Goal: Task Accomplishment & Management: Manage account settings

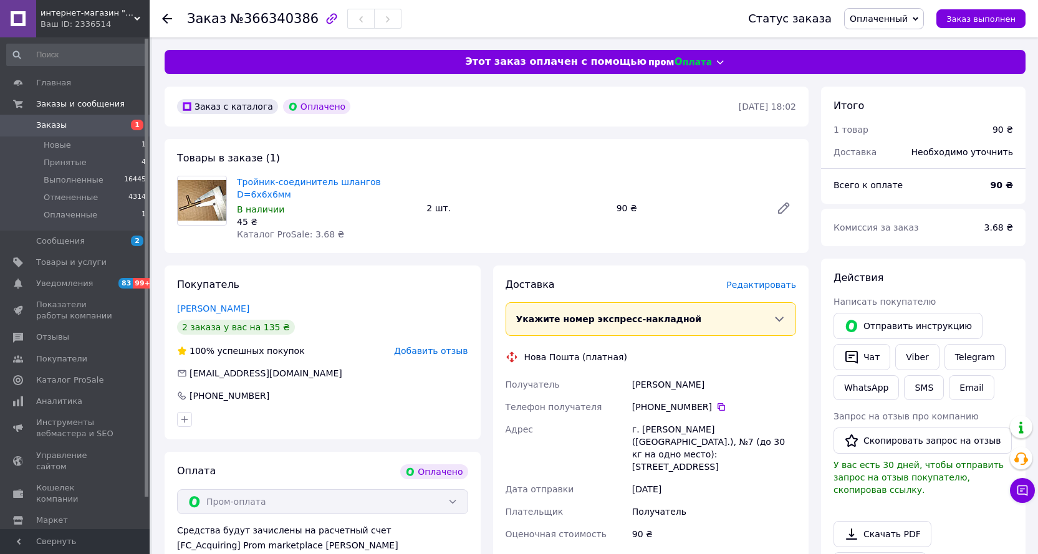
click at [908, 14] on span "Оплаченный" at bounding box center [879, 19] width 58 height 10
click at [897, 41] on li "Принят" at bounding box center [884, 43] width 79 height 19
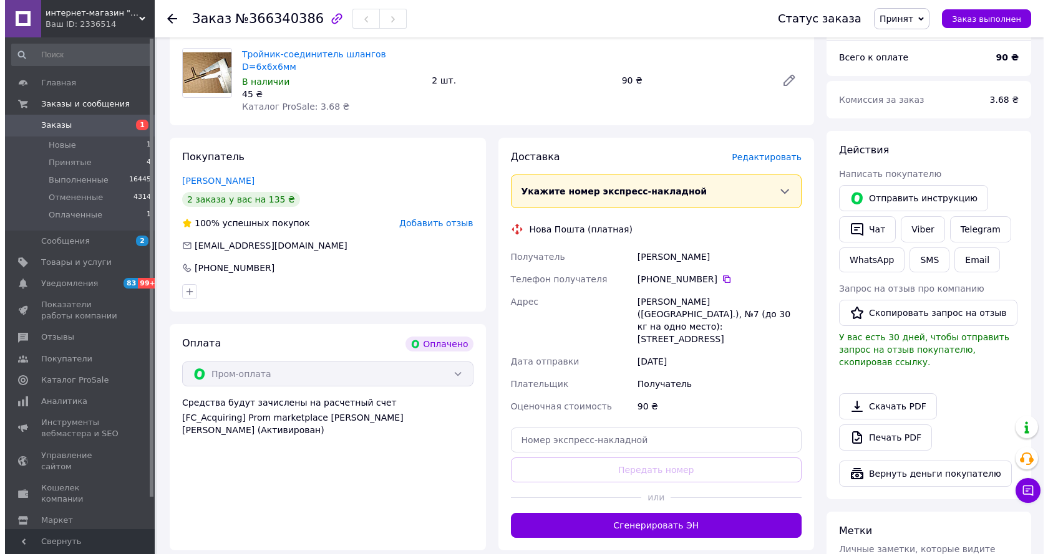
scroll to position [62, 0]
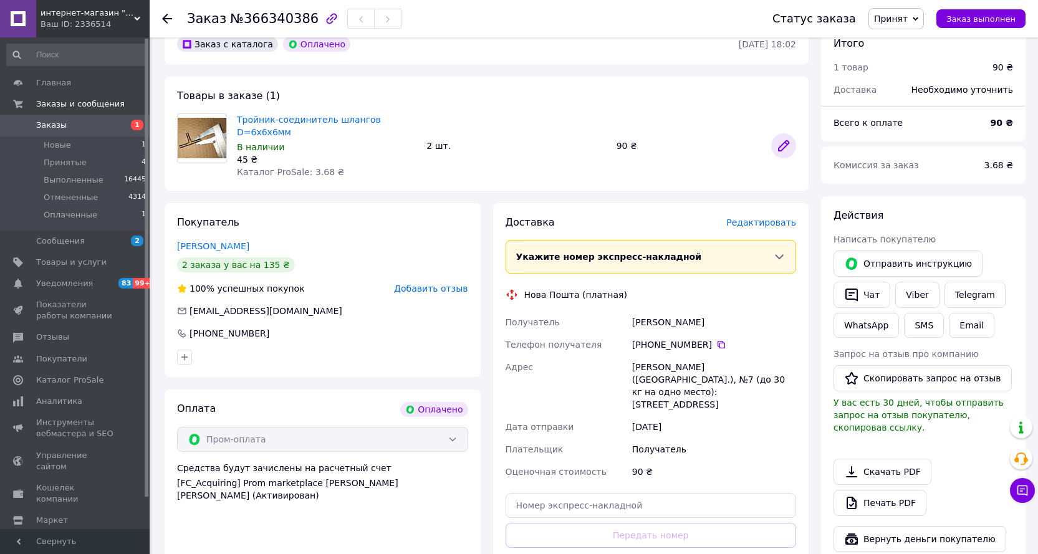
click at [778, 138] on icon at bounding box center [783, 145] width 15 height 15
click at [745, 218] on span "Редактировать" at bounding box center [762, 223] width 70 height 10
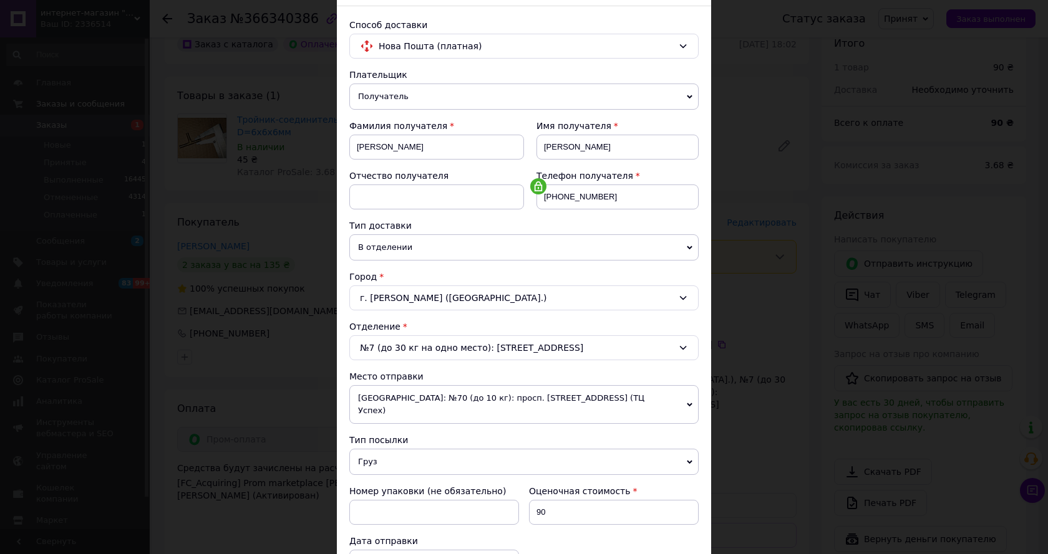
scroll to position [187, 0]
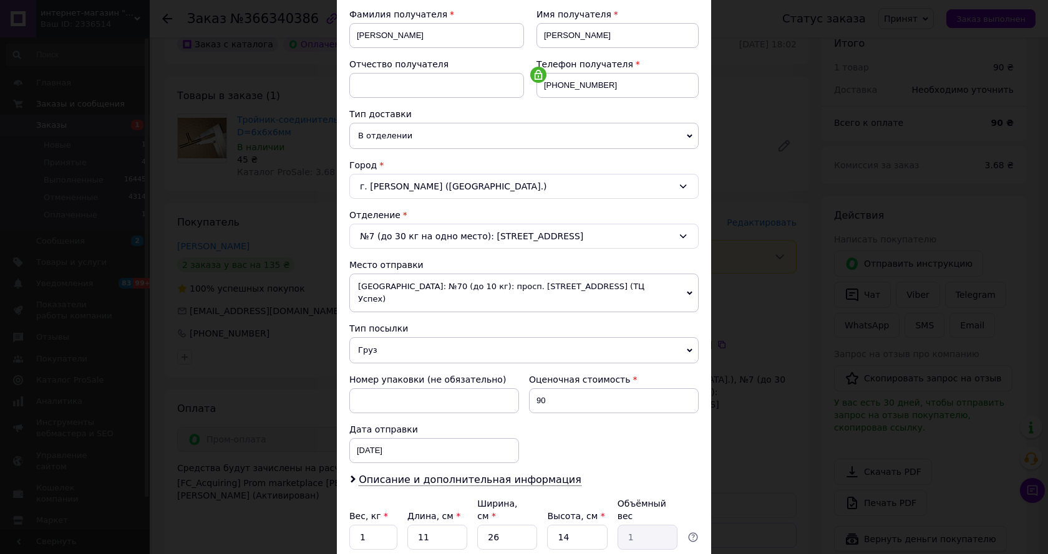
click at [385, 339] on span "Груз" at bounding box center [523, 350] width 349 height 26
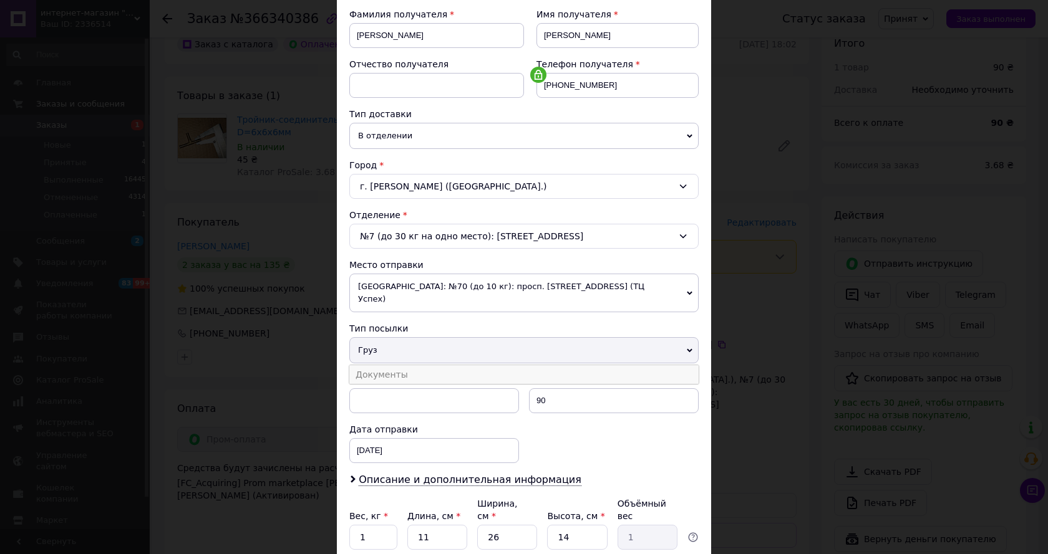
click at [377, 365] on li "Документы" at bounding box center [523, 374] width 349 height 19
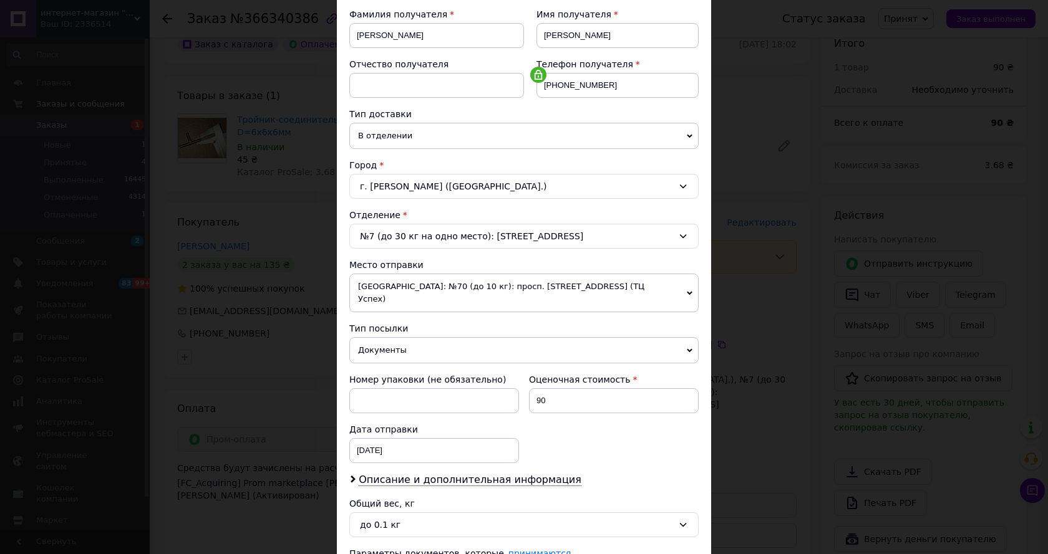
scroll to position [286, 0]
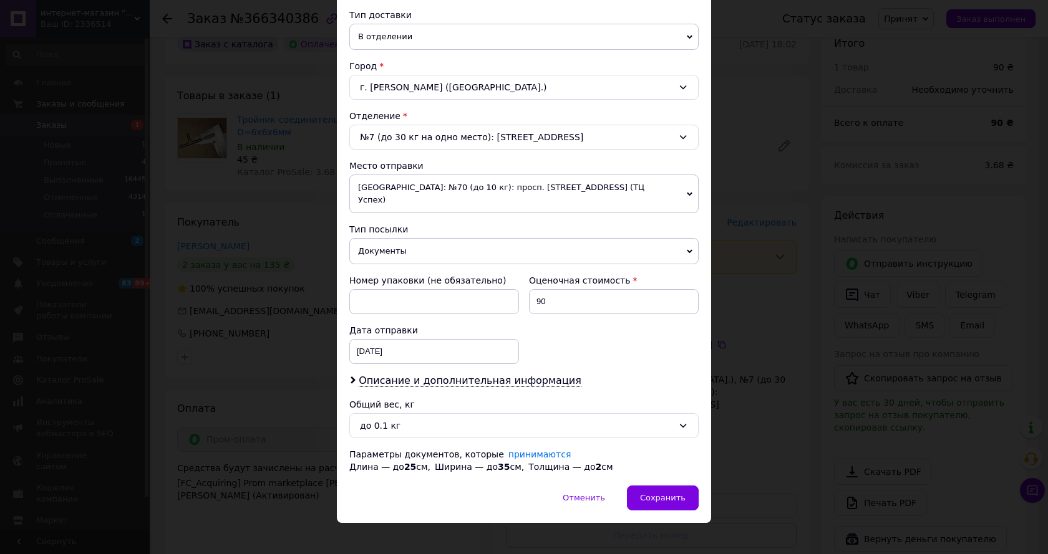
click at [394, 324] on div "Дата отправки" at bounding box center [434, 330] width 170 height 12
click at [395, 339] on div "12.10.2025 < 2025 > < Октябрь > Пн Вт Ср Чт Пт Сб Вс 29 30 1 2 3 4 5 6 7 8 9 10…" at bounding box center [434, 351] width 170 height 25
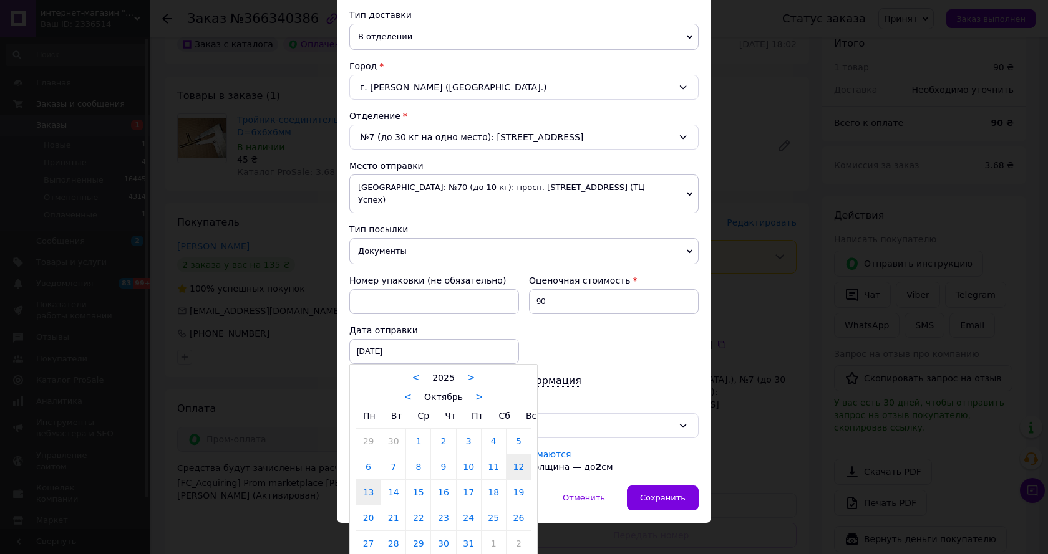
click at [365, 481] on link "13" at bounding box center [368, 492] width 24 height 25
type input "13.10.2025"
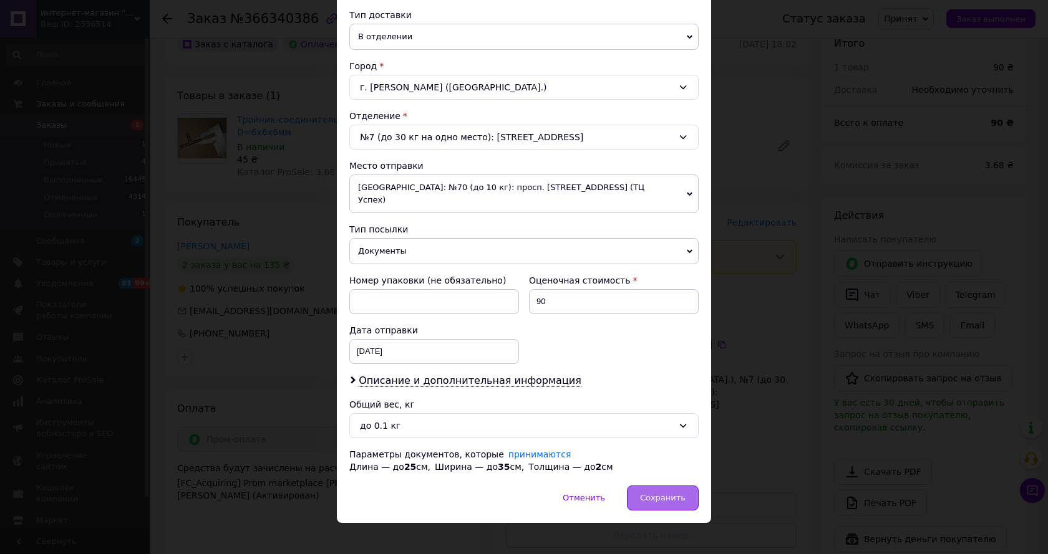
click at [672, 493] on span "Сохранить" at bounding box center [663, 497] width 46 height 9
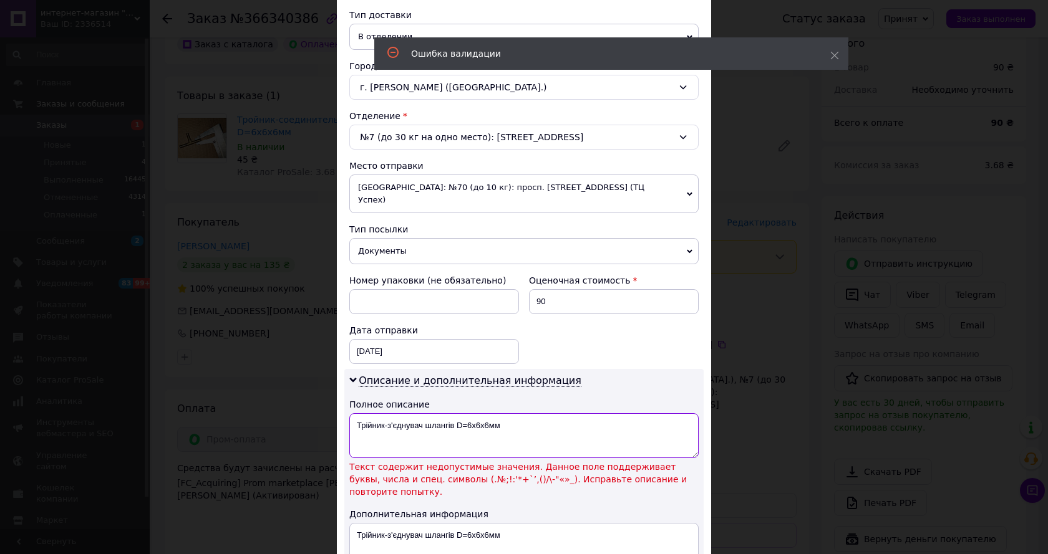
drag, startPoint x: 453, startPoint y: 414, endPoint x: 541, endPoint y: 417, distance: 87.4
click at [541, 417] on textarea "Трійник-з'єднувач шлангів D=6х6х6мм" at bounding box center [523, 436] width 349 height 45
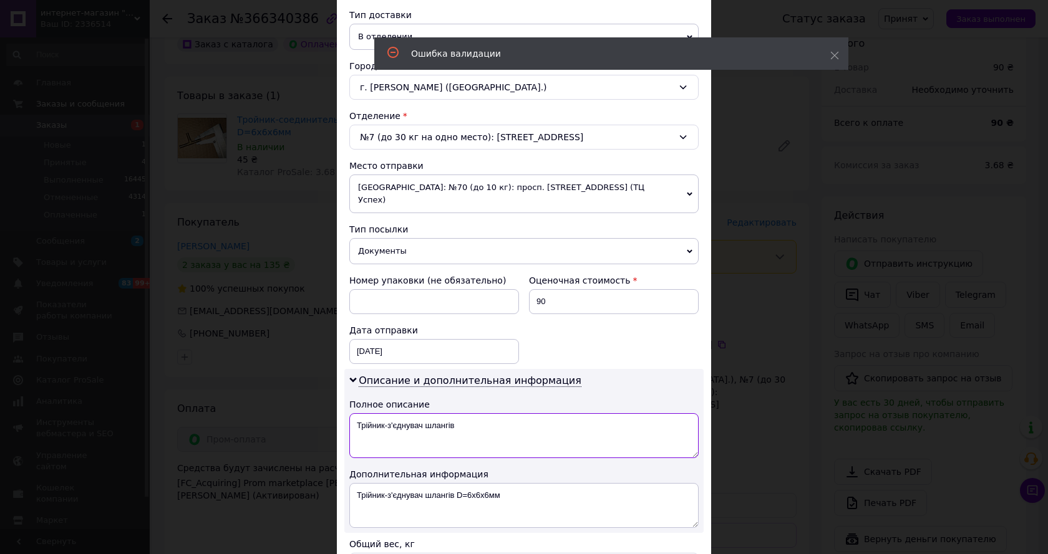
type textarea "Трійник-з'єднувач шлангів"
drag, startPoint x: 453, startPoint y: 482, endPoint x: 551, endPoint y: 488, distance: 98.1
click at [551, 488] on textarea "Трійник-з'єднувач шлангів D=6х6х6мм" at bounding box center [523, 505] width 349 height 45
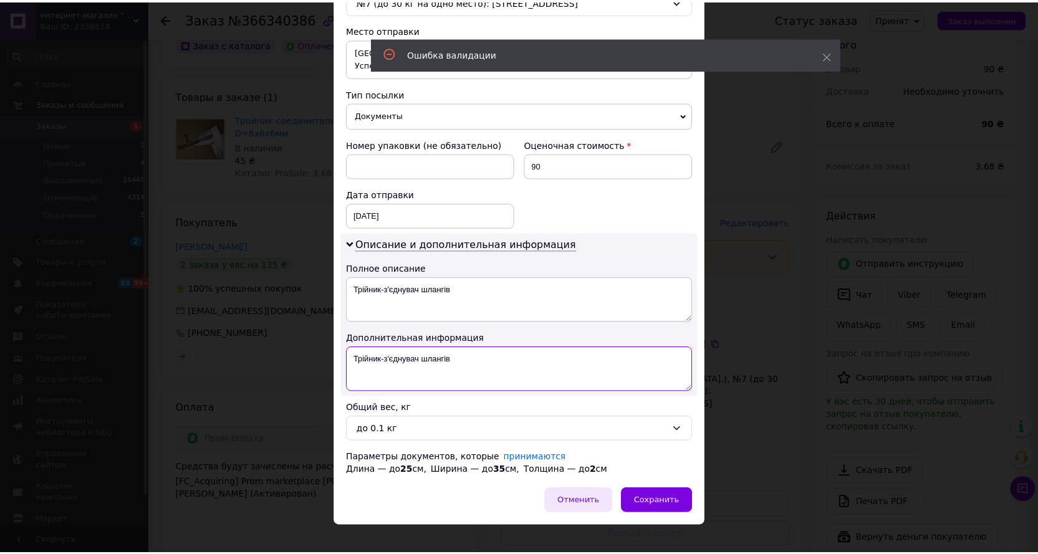
scroll to position [426, 0]
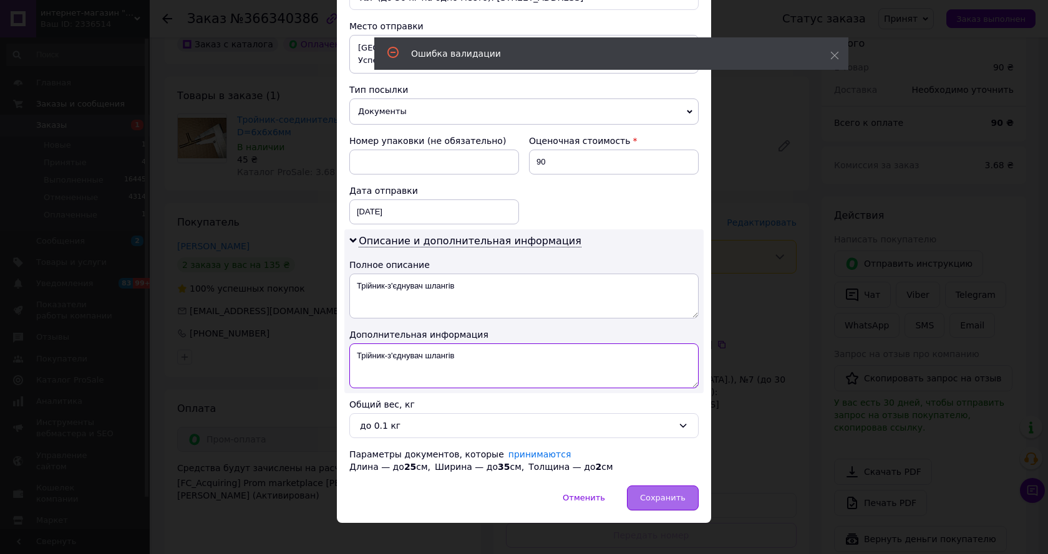
type textarea "Трійник-з'єднувач шлангів"
click at [648, 491] on div "Сохранить" at bounding box center [663, 498] width 72 height 25
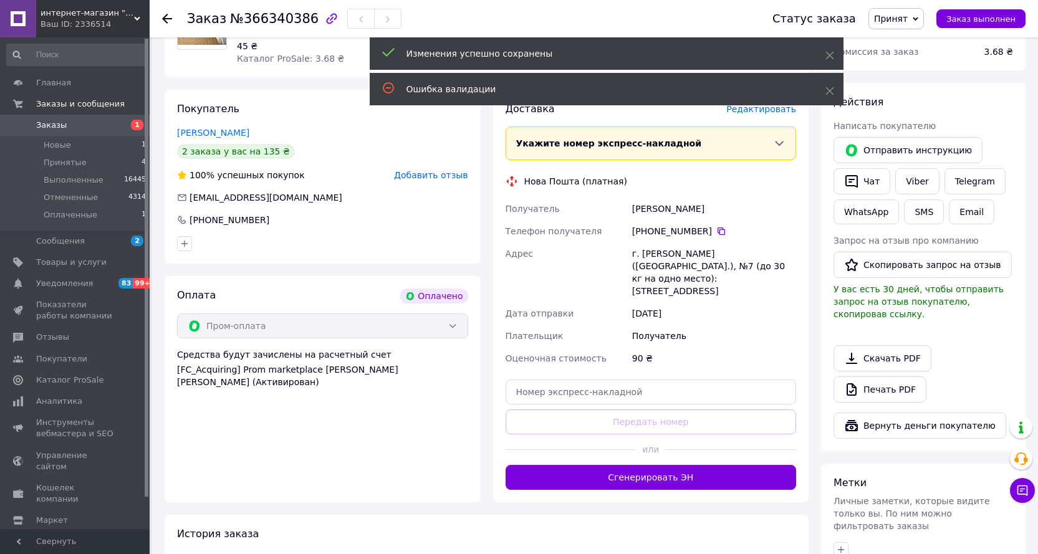
scroll to position [187, 0]
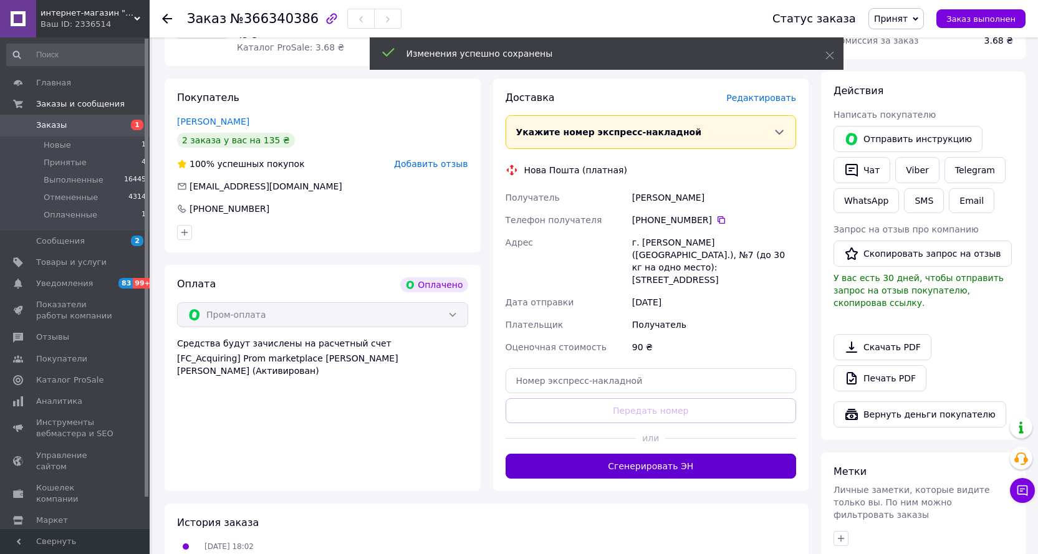
click at [671, 454] on button "Сгенерировать ЭН" at bounding box center [651, 466] width 291 height 25
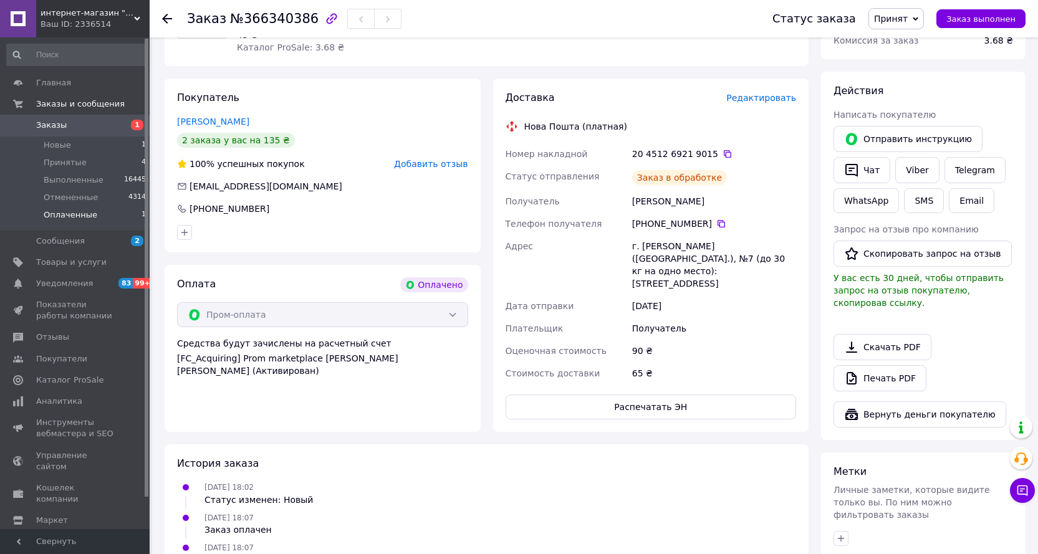
click at [92, 213] on li "Оплаченные 1" at bounding box center [76, 218] width 153 height 24
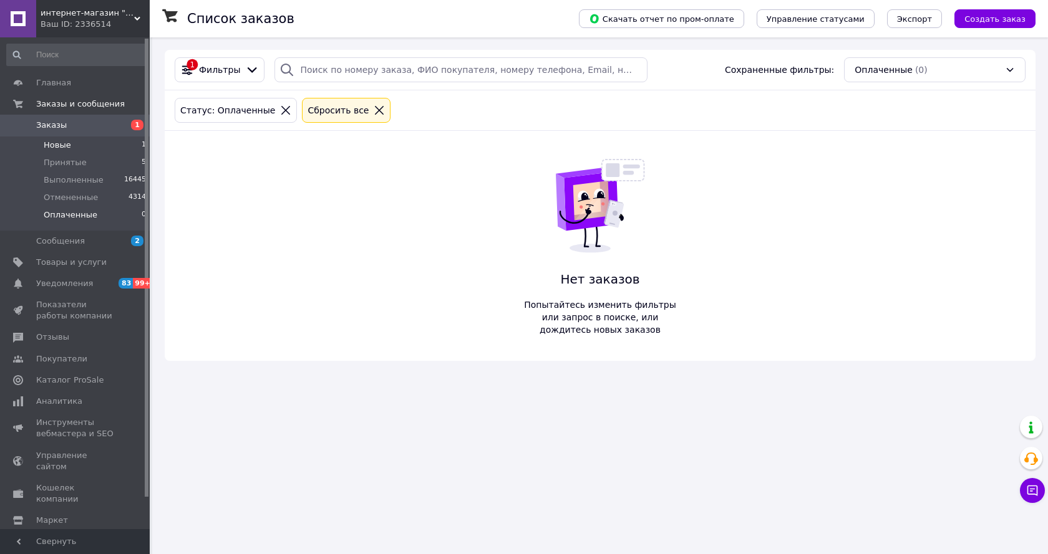
click at [98, 138] on li "Новые 1" at bounding box center [76, 145] width 153 height 17
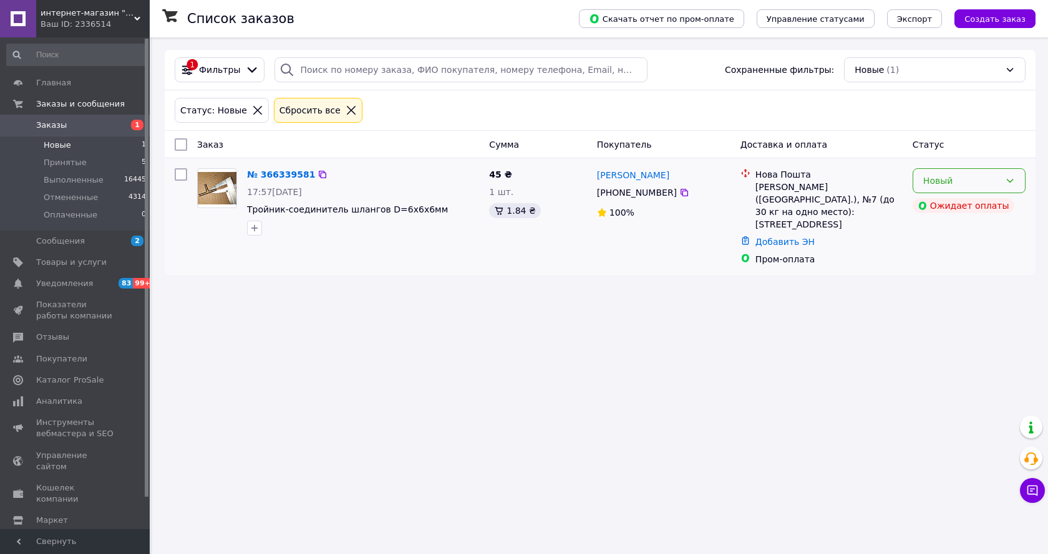
click at [1005, 184] on icon at bounding box center [1010, 181] width 10 height 10
click at [939, 256] on li "Отменен" at bounding box center [969, 253] width 112 height 22
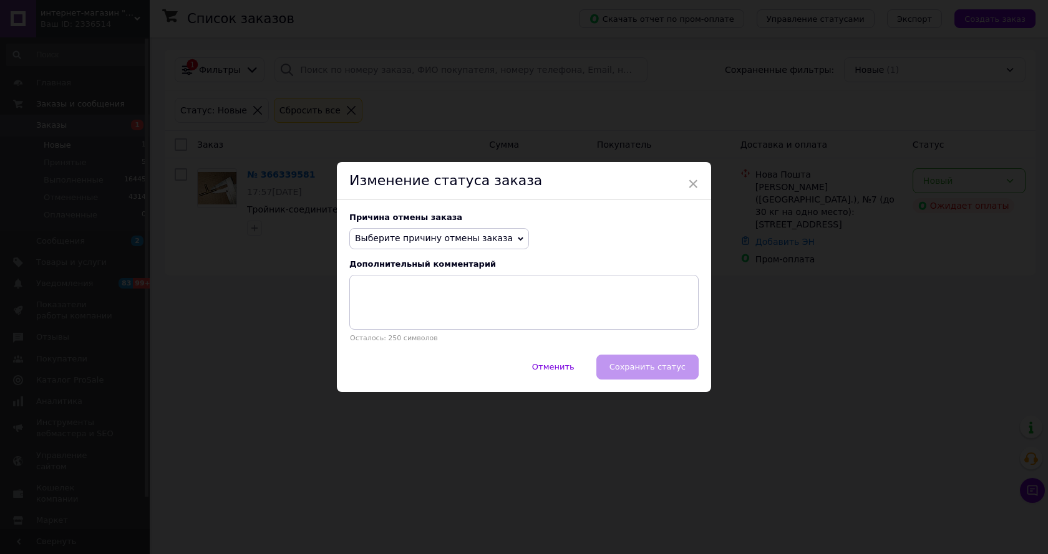
click at [488, 236] on span "Выберите причину отмены заказа" at bounding box center [434, 238] width 158 height 10
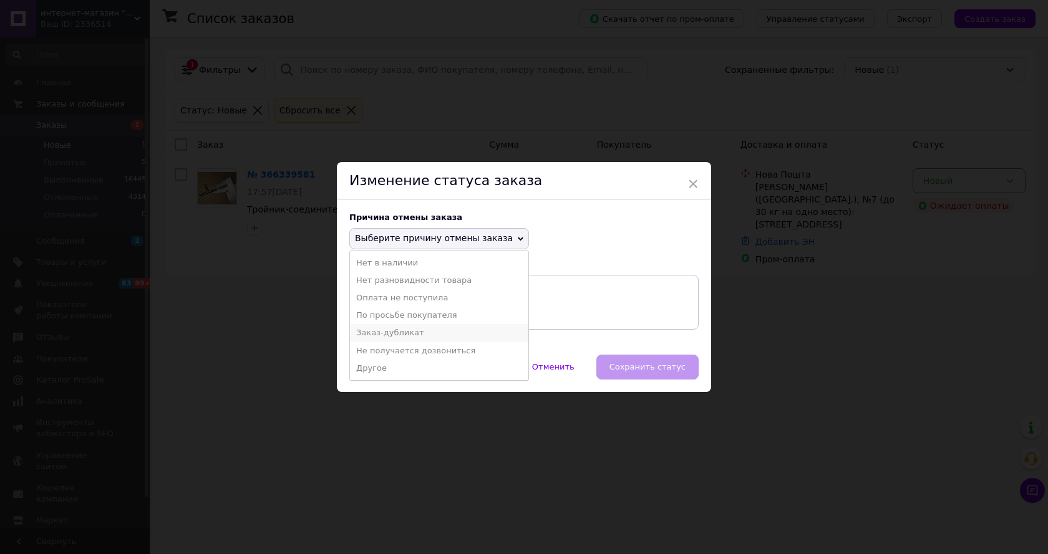
click at [404, 329] on li "Заказ-дубликат" at bounding box center [439, 332] width 178 height 17
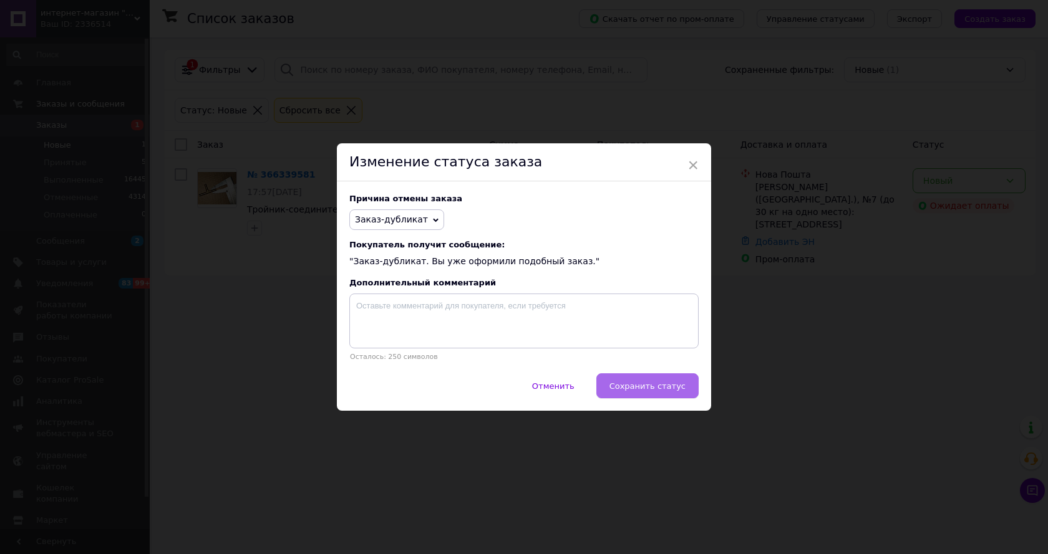
click at [621, 384] on span "Сохранить статус" at bounding box center [647, 386] width 76 height 9
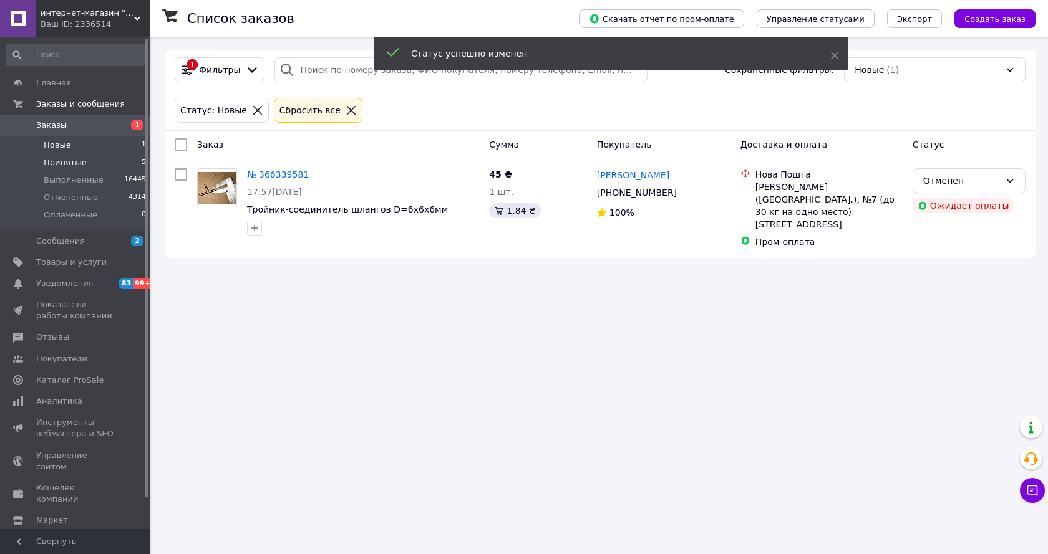
click at [84, 163] on li "Принятые 5" at bounding box center [76, 162] width 153 height 17
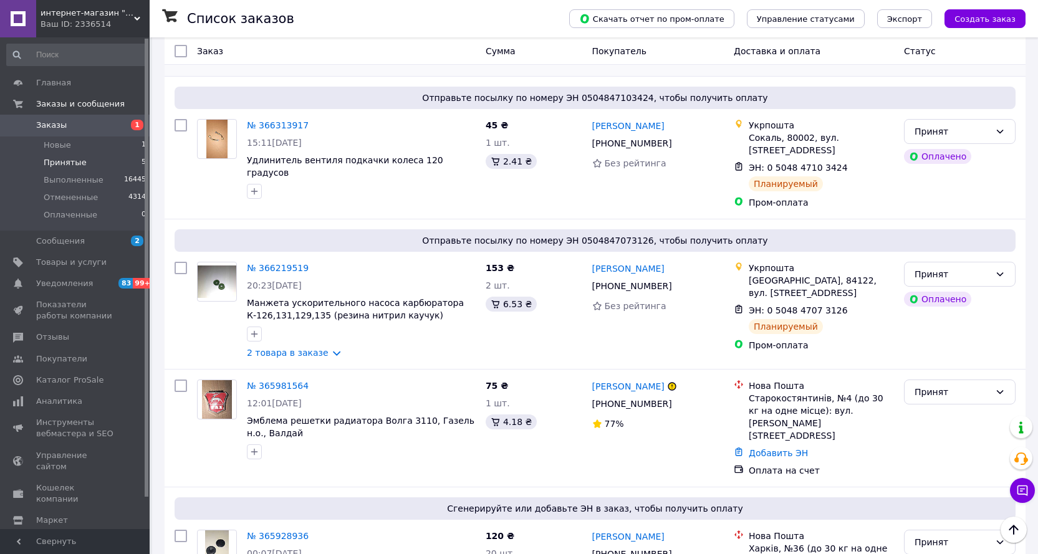
scroll to position [278, 0]
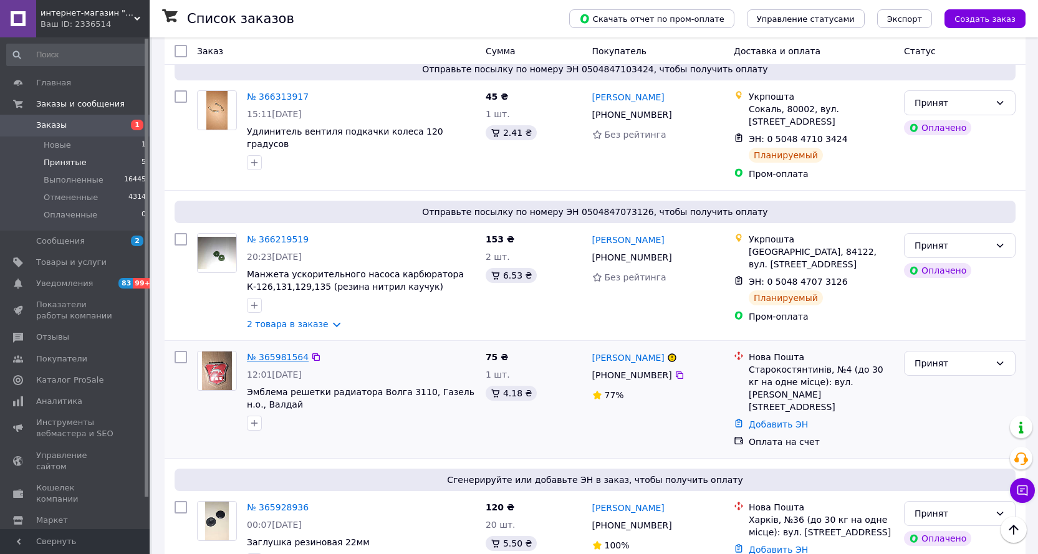
click at [273, 352] on link "№ 365981564" at bounding box center [278, 357] width 62 height 10
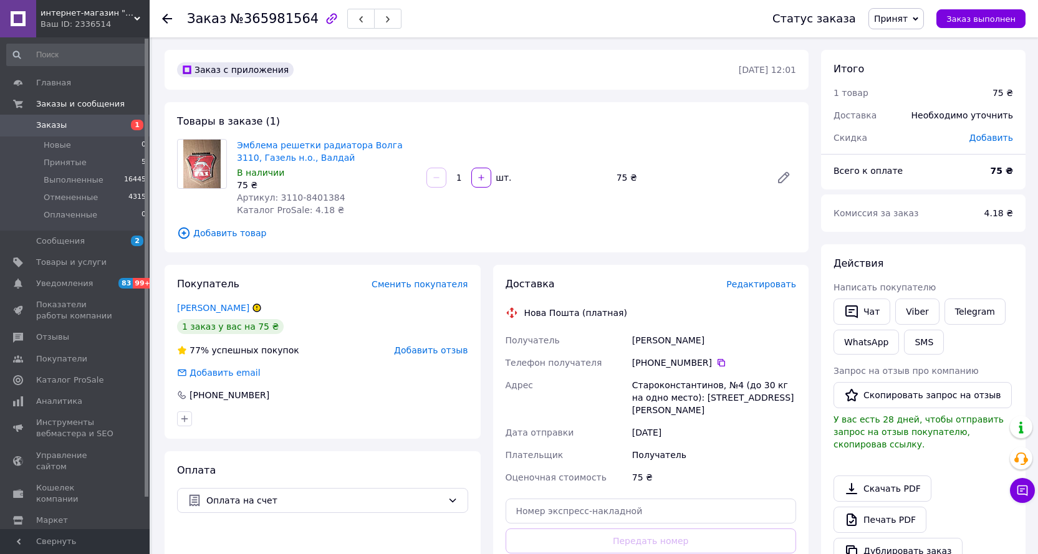
drag, startPoint x: 901, startPoint y: 24, endPoint x: 876, endPoint y: 100, distance: 80.1
click at [901, 70] on div "Заказ №365981564 Статус заказа Принят Выполнен Отменен Оплаченный Заказ выполне…" at bounding box center [595, 461] width 886 height 849
click at [898, 19] on span "Принят" at bounding box center [891, 19] width 34 height 10
click at [902, 62] on li "Отменен" at bounding box center [902, 62] width 66 height 19
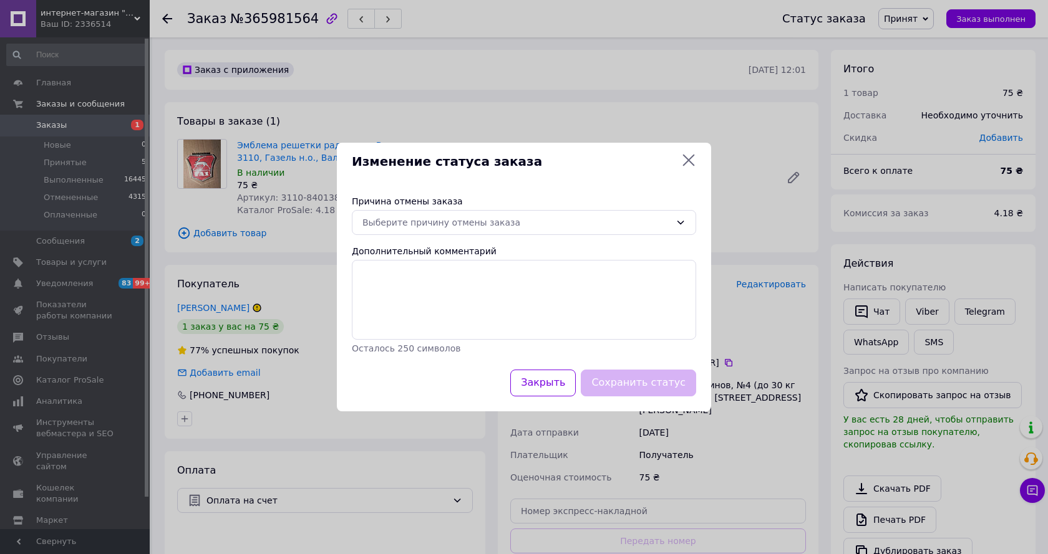
click at [699, 163] on div "Изменение статуса заказа" at bounding box center [524, 162] width 374 height 38
click at [687, 161] on icon at bounding box center [689, 161] width 12 height 12
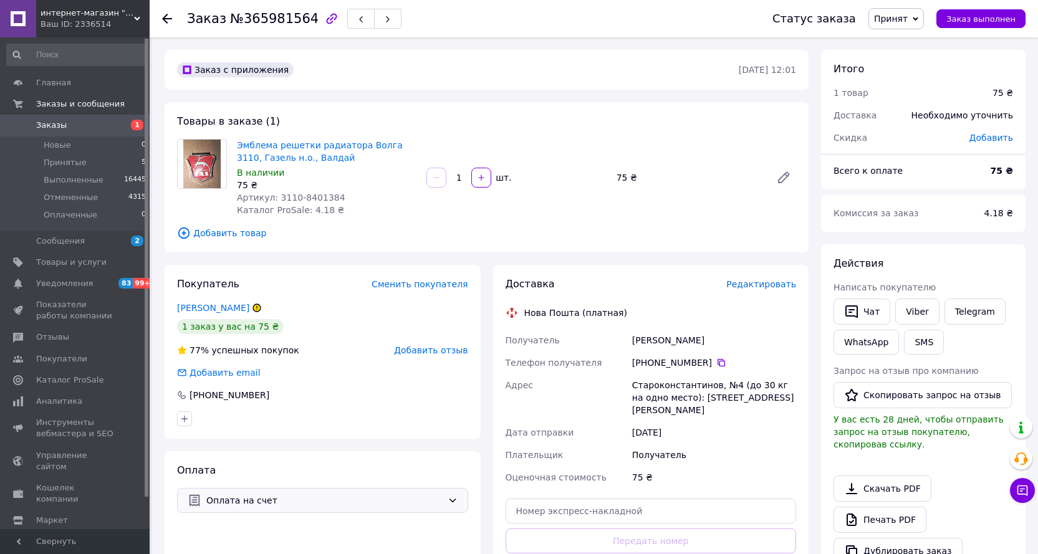
click at [254, 501] on span "Оплата на счет" at bounding box center [324, 501] width 236 height 14
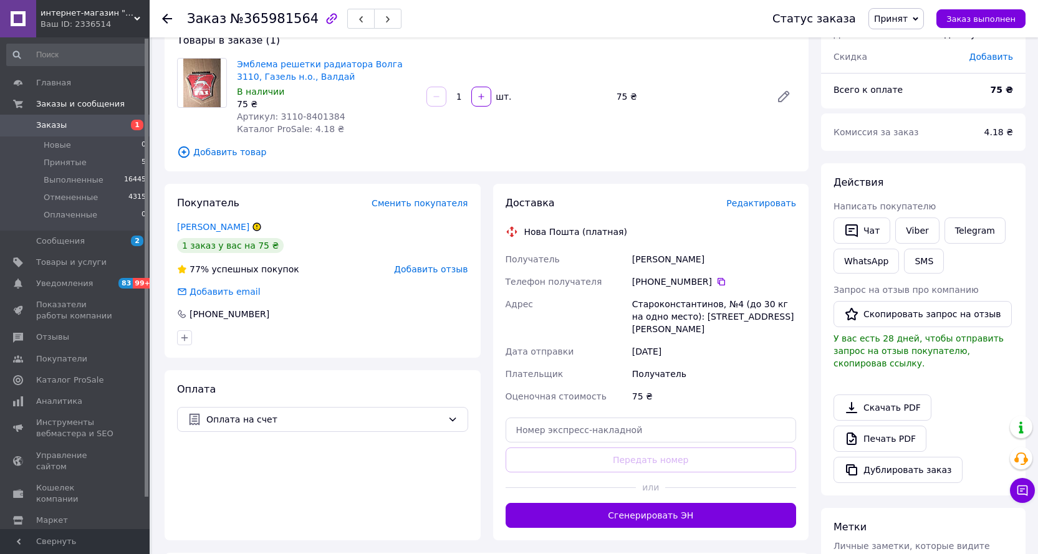
scroll to position [249, 0]
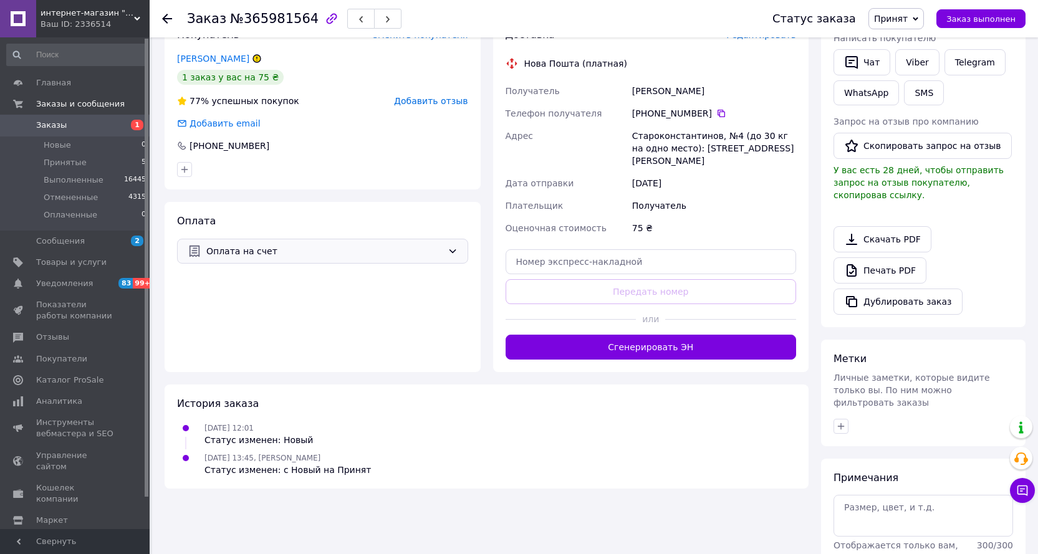
click at [275, 251] on span "Оплата на счет" at bounding box center [324, 251] width 236 height 14
click at [235, 276] on span "Оплата на счет" at bounding box center [331, 279] width 251 height 12
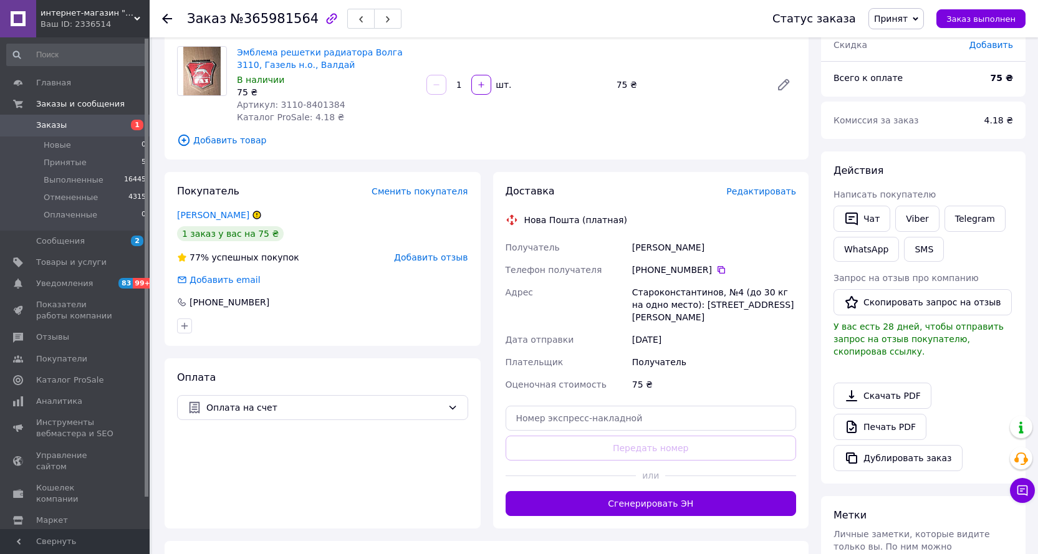
scroll to position [62, 0]
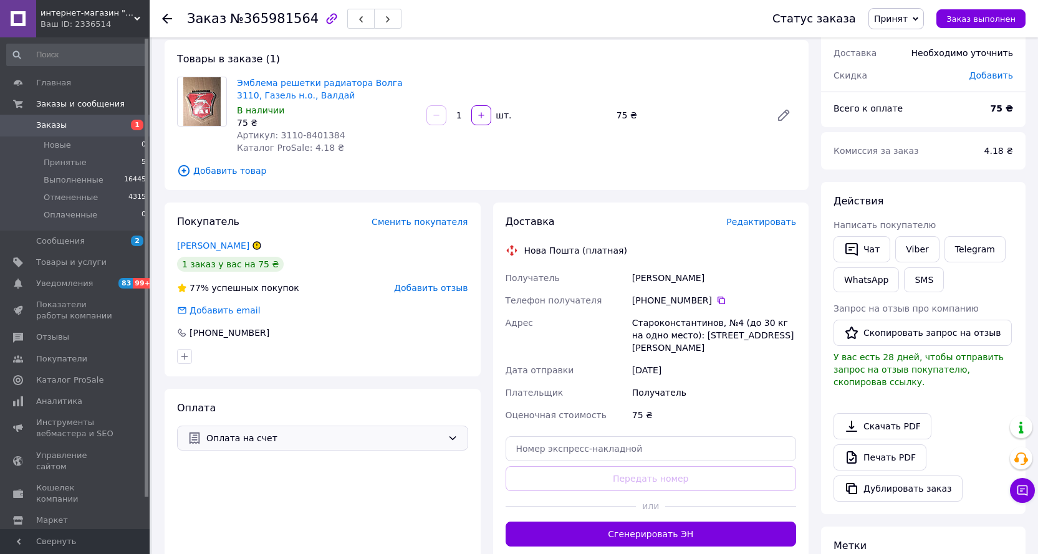
click at [264, 443] on span "Оплата на счет" at bounding box center [324, 439] width 236 height 14
click at [244, 463] on span "Оплата на счет" at bounding box center [331, 466] width 251 height 12
click at [251, 438] on span "Оплата на счет" at bounding box center [324, 439] width 236 height 14
click at [238, 489] on span "Пром-оплата" at bounding box center [276, 489] width 141 height 12
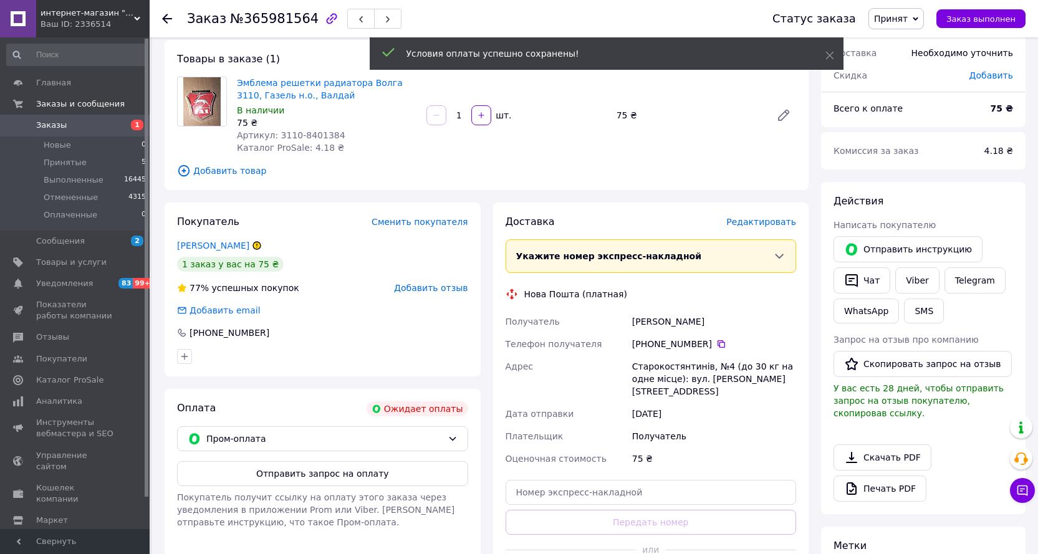
click at [905, 21] on span "Принят" at bounding box center [891, 19] width 34 height 10
click at [899, 58] on li "Отменен" at bounding box center [902, 62] width 66 height 19
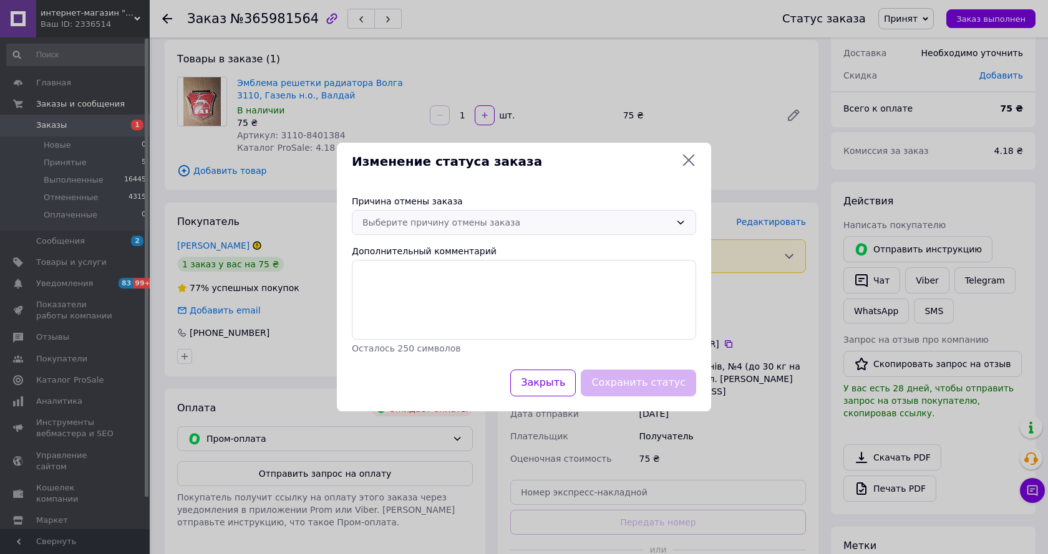
click at [488, 225] on div "Выберите причину отмены заказа" at bounding box center [516, 223] width 308 height 14
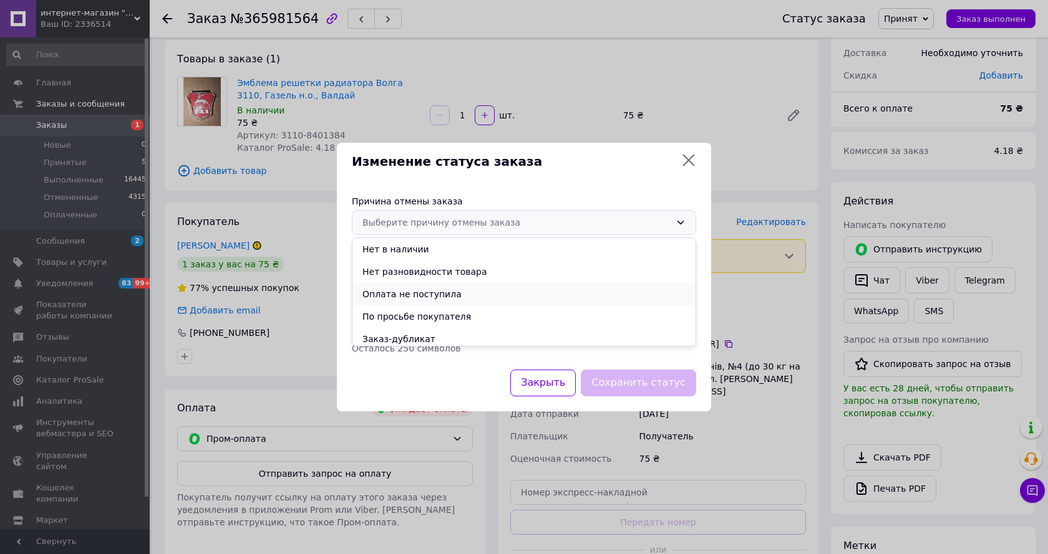
click at [424, 293] on li "Оплата не поступила" at bounding box center [523, 294] width 343 height 22
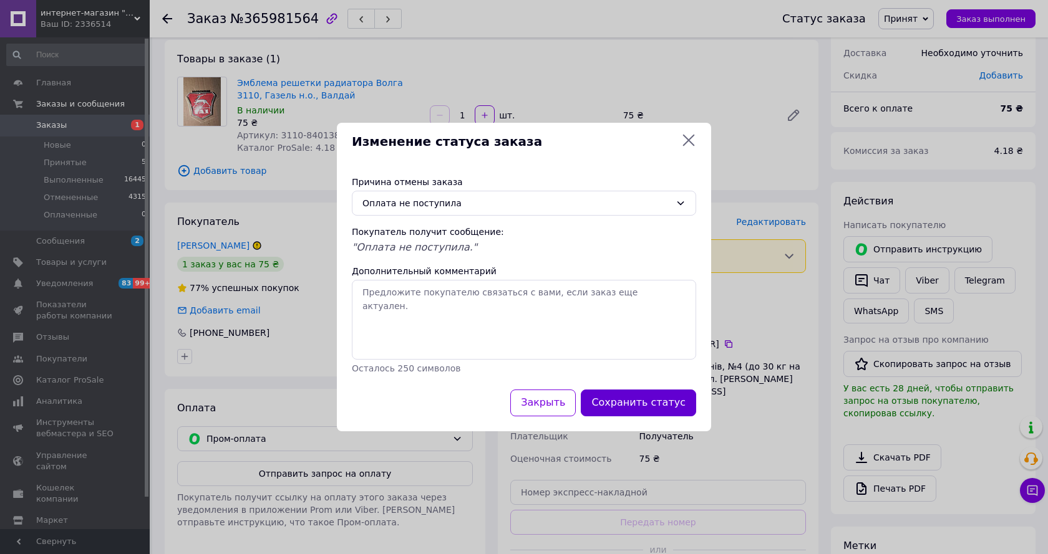
click at [645, 402] on button "Сохранить статус" at bounding box center [638, 403] width 115 height 27
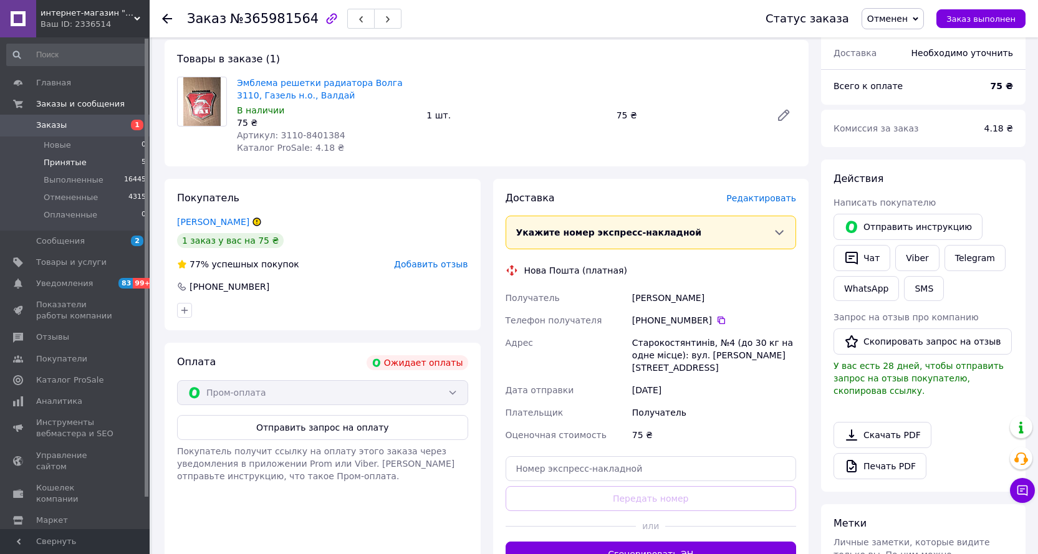
click at [89, 160] on li "Принятые 5" at bounding box center [76, 162] width 153 height 17
